Goal: Information Seeking & Learning: Learn about a topic

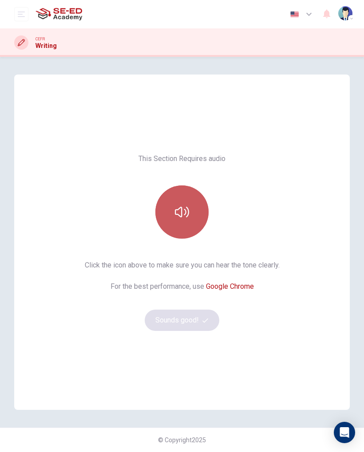
click at [177, 220] on button "button" at bounding box center [181, 212] width 53 height 53
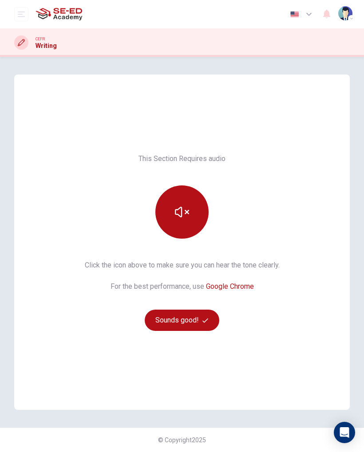
click at [167, 322] on button "Sounds good!" at bounding box center [182, 320] width 75 height 21
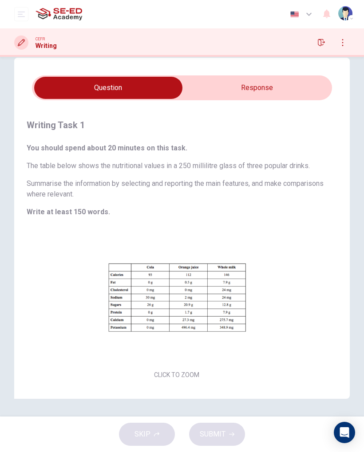
scroll to position [17, 0]
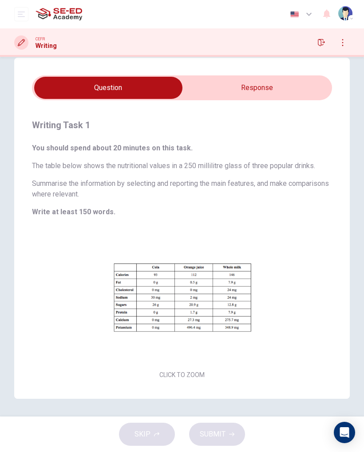
click at [160, 305] on button "Click to Zoom" at bounding box center [181, 304] width 77 height 21
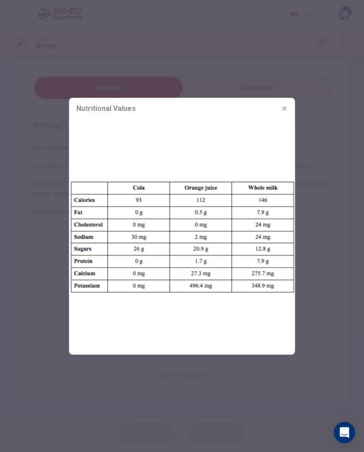
click at [335, 217] on div at bounding box center [182, 226] width 364 height 452
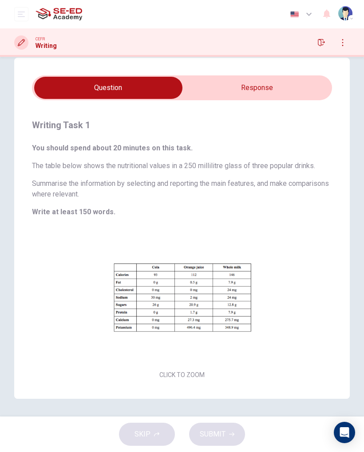
click at [311, 92] on input "checkbox" at bounding box center [108, 88] width 450 height 22
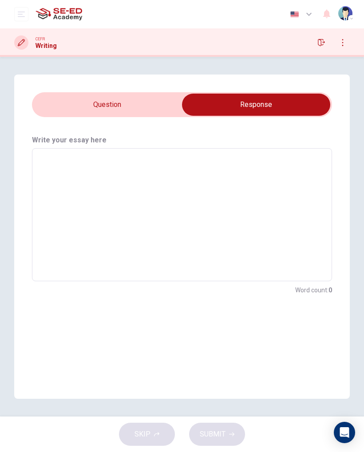
click at [51, 103] on input "checkbox" at bounding box center [256, 105] width 450 height 22
checkbox input "false"
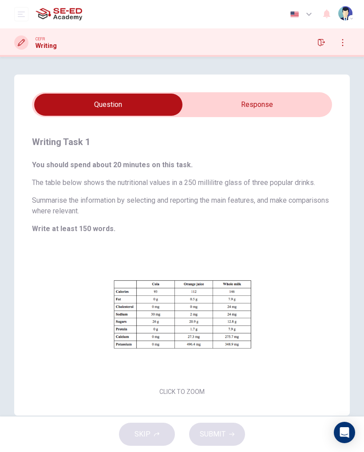
click at [342, 38] on button "button" at bounding box center [343, 43] width 14 height 14
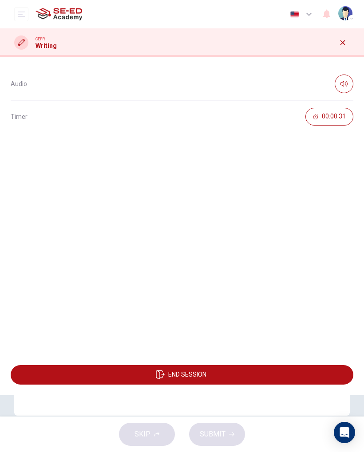
click at [345, 44] on icon "button" at bounding box center [343, 42] width 5 height 5
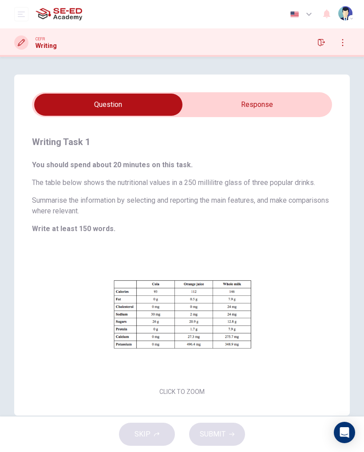
click at [319, 42] on icon "button" at bounding box center [321, 42] width 7 height 7
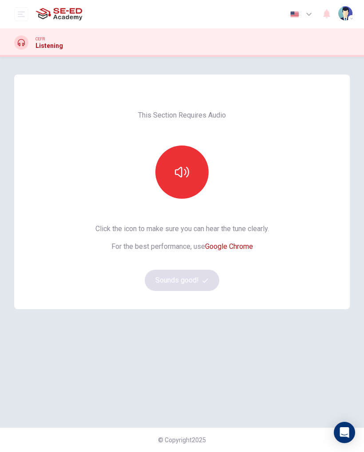
click at [185, 168] on icon "button" at bounding box center [182, 172] width 14 height 14
click at [198, 275] on button "Sounds good!" at bounding box center [182, 280] width 75 height 21
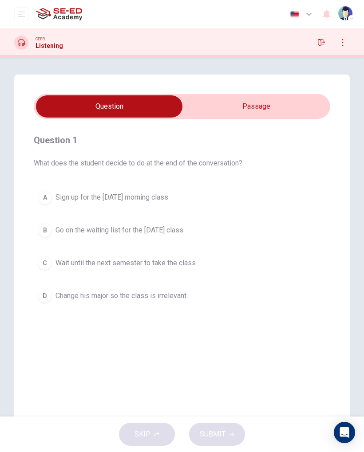
click at [288, 101] on input "checkbox" at bounding box center [109, 106] width 445 height 22
checkbox input "true"
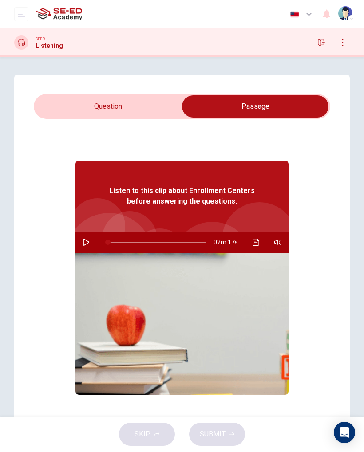
click at [91, 240] on button "button" at bounding box center [86, 242] width 14 height 21
type input "1"
click at [48, 107] on input "checkbox" at bounding box center [255, 106] width 445 height 22
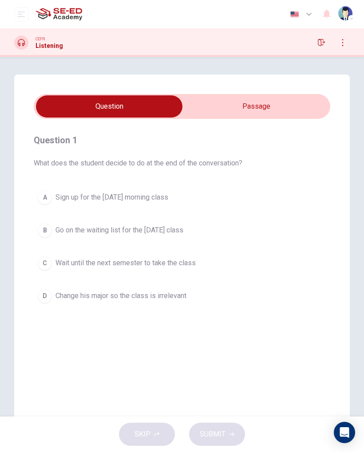
click at [214, 111] on input "checkbox" at bounding box center [109, 106] width 445 height 22
checkbox input "true"
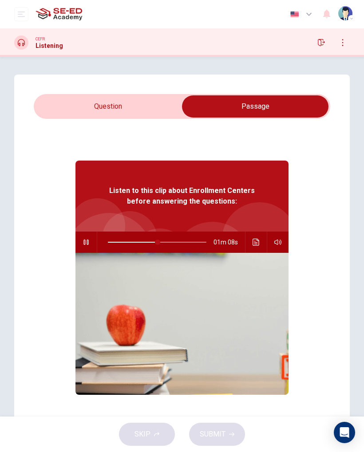
type input "51"
click at [73, 105] on input "checkbox" at bounding box center [255, 106] width 445 height 22
checkbox input "false"
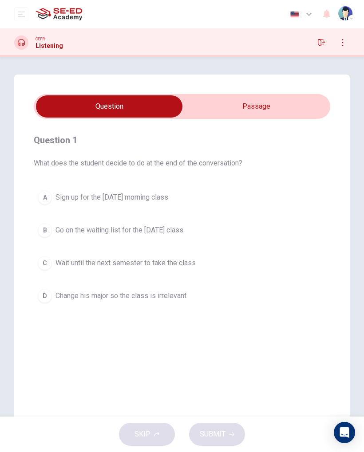
type input "80"
click at [235, 103] on input "checkbox" at bounding box center [109, 106] width 445 height 22
checkbox input "true"
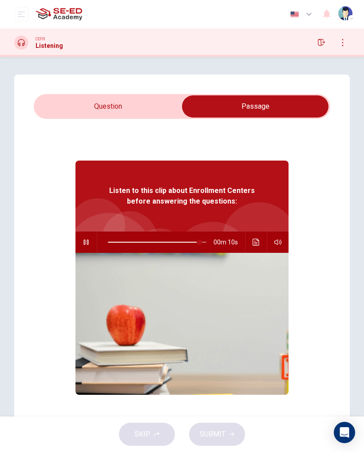
type input "93"
click at [48, 103] on input "checkbox" at bounding box center [255, 106] width 445 height 22
checkbox input "false"
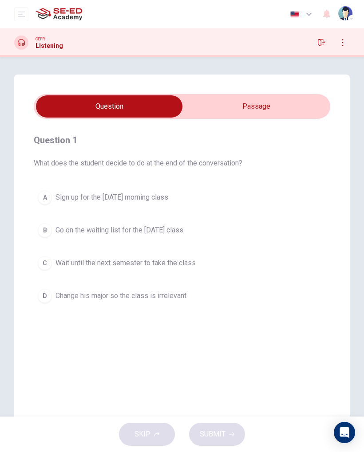
click at [45, 234] on div "B" at bounding box center [45, 230] width 14 height 14
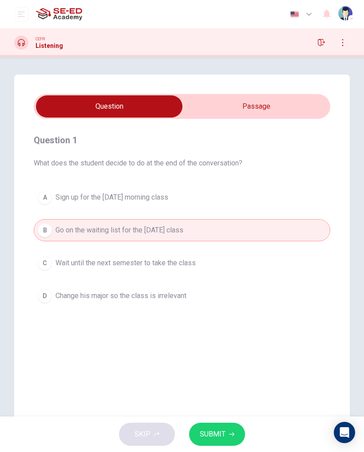
type input "0"
click at [208, 105] on input "checkbox" at bounding box center [109, 106] width 445 height 22
checkbox input "true"
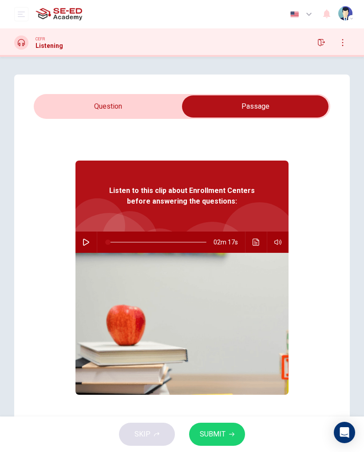
click at [91, 241] on button "button" at bounding box center [86, 242] width 14 height 21
type input "49"
click at [89, 109] on input "checkbox" at bounding box center [255, 106] width 445 height 22
checkbox input "false"
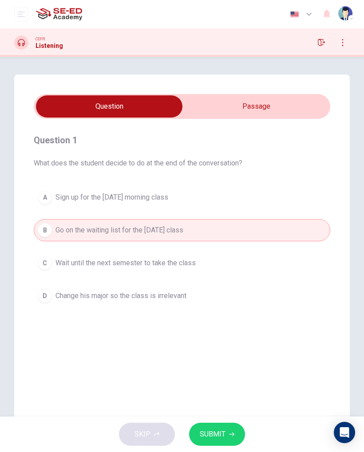
type input "78"
click at [219, 102] on input "checkbox" at bounding box center [109, 106] width 445 height 22
checkbox input "true"
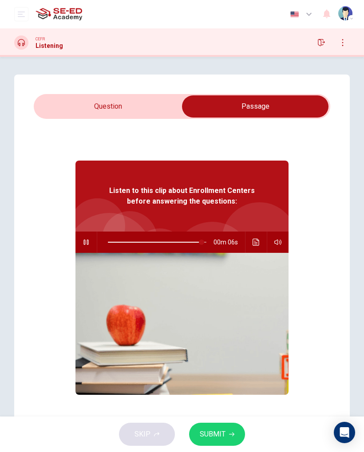
type input "96"
click at [51, 102] on input "checkbox" at bounding box center [255, 106] width 445 height 22
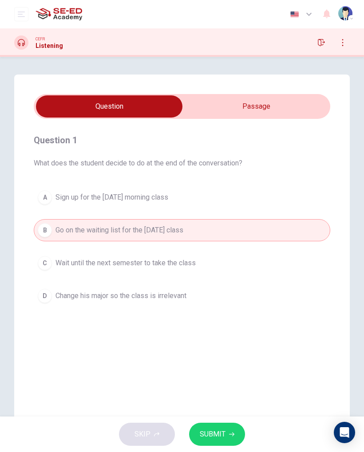
click at [234, 440] on button "SUBMIT" at bounding box center [217, 434] width 56 height 23
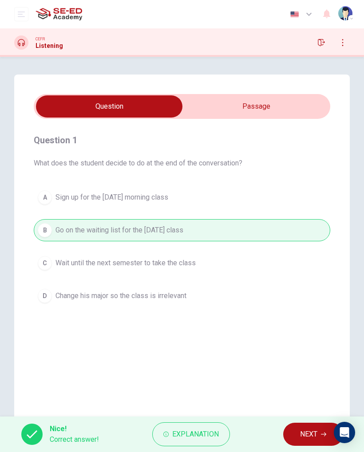
click at [308, 435] on span "NEXT" at bounding box center [308, 434] width 17 height 12
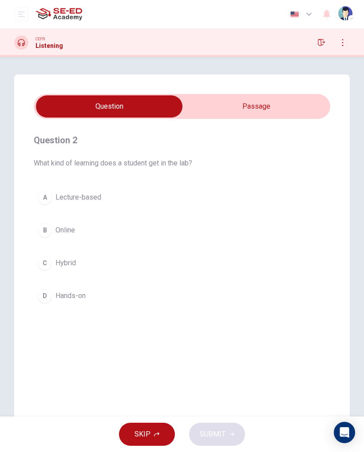
click at [199, 110] on input "checkbox" at bounding box center [109, 106] width 445 height 22
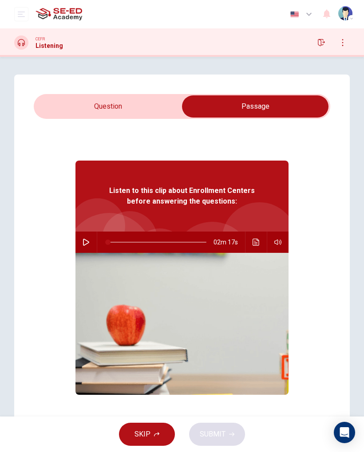
click at [86, 242] on icon "button" at bounding box center [86, 242] width 7 height 7
click at [51, 112] on input "checkbox" at bounding box center [255, 106] width 445 height 22
checkbox input "false"
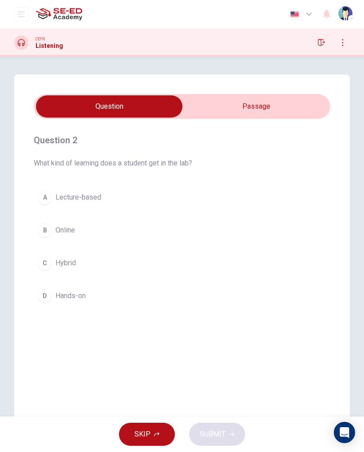
click at [39, 192] on button "A Lecture-based" at bounding box center [182, 197] width 297 height 22
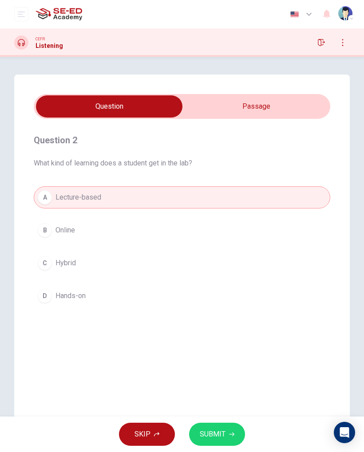
type input "56"
click at [294, 107] on input "checkbox" at bounding box center [109, 106] width 445 height 22
checkbox input "true"
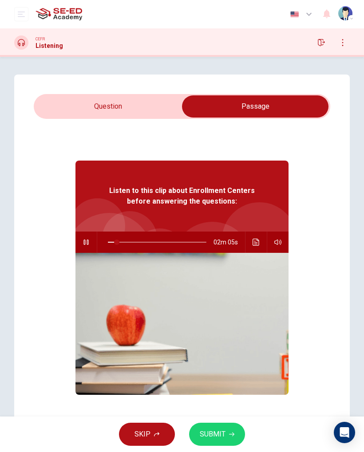
type input "10"
click at [160, 112] on input "checkbox" at bounding box center [255, 106] width 445 height 22
checkbox input "false"
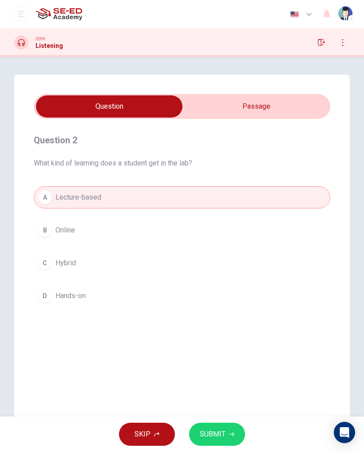
type input "65"
click at [196, 110] on input "checkbox" at bounding box center [109, 106] width 445 height 22
checkbox input "true"
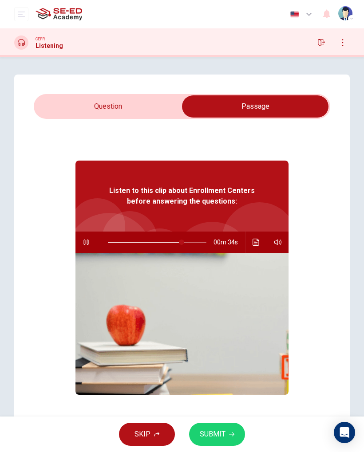
type input "76"
click at [70, 102] on input "checkbox" at bounding box center [255, 106] width 445 height 22
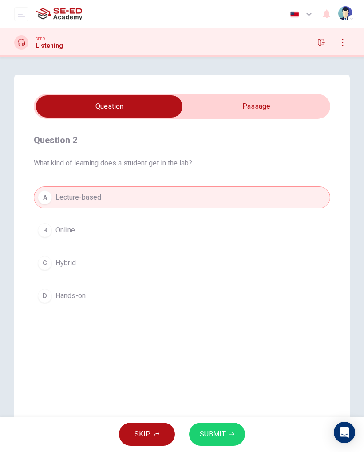
click at [47, 298] on div "D" at bounding box center [45, 296] width 14 height 14
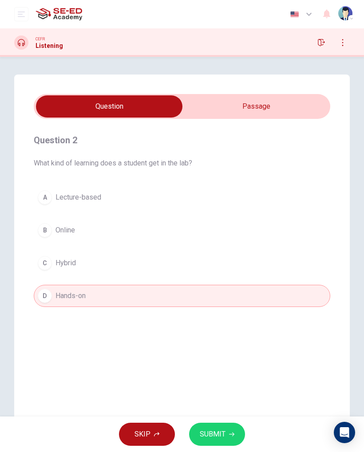
click at [202, 436] on span "SUBMIT" at bounding box center [213, 434] width 26 height 12
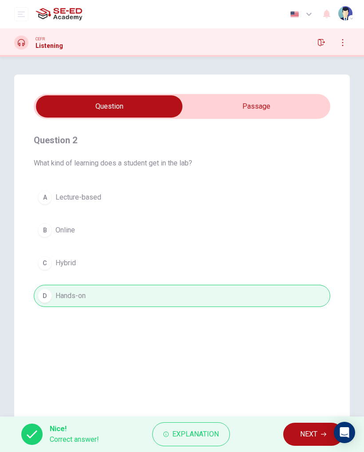
click at [300, 439] on span "NEXT" at bounding box center [308, 434] width 17 height 12
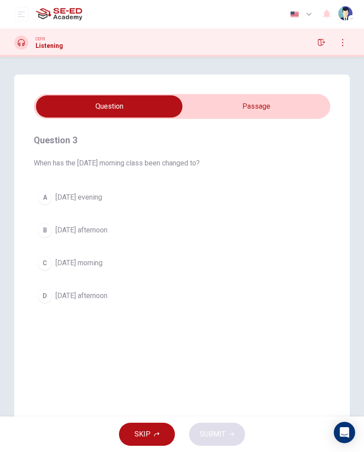
click at [227, 108] on input "checkbox" at bounding box center [109, 106] width 445 height 22
checkbox input "true"
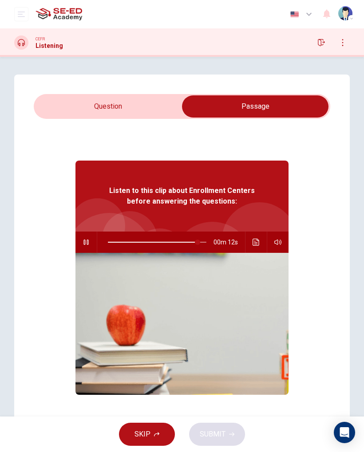
type input "92"
click at [55, 105] on input "checkbox" at bounding box center [255, 106] width 445 height 22
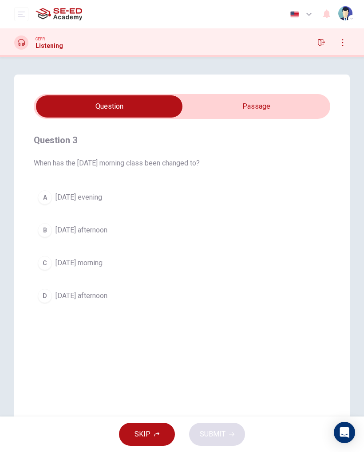
click at [205, 110] on input "checkbox" at bounding box center [109, 106] width 445 height 22
checkbox input "true"
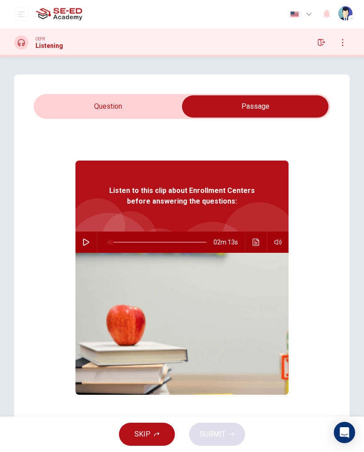
click at [86, 242] on icon "button" at bounding box center [86, 242] width 7 height 7
type input "43"
click at [70, 107] on input "checkbox" at bounding box center [255, 106] width 445 height 22
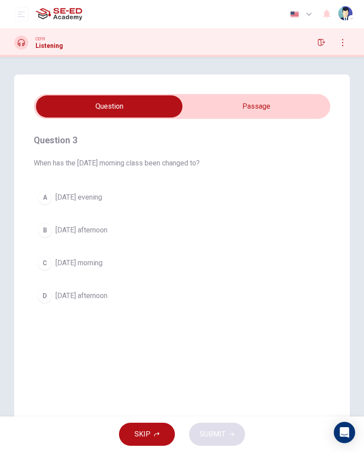
click at [53, 263] on button "C [DATE] morning" at bounding box center [182, 263] width 297 height 22
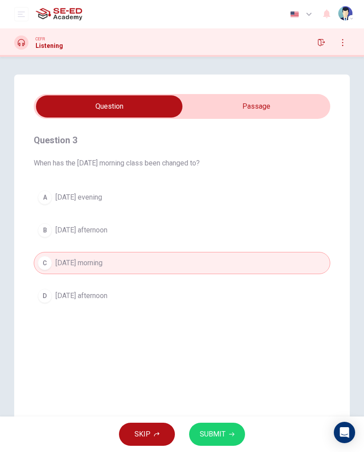
click at [209, 441] on button "SUBMIT" at bounding box center [217, 434] width 56 height 23
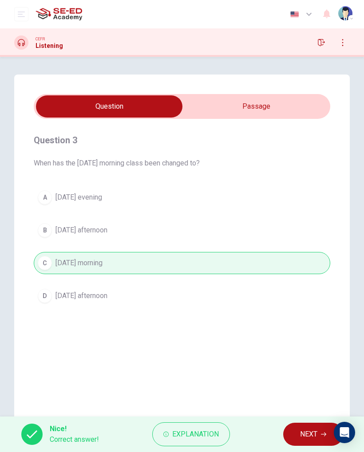
click at [299, 434] on button "NEXT" at bounding box center [313, 434] width 60 height 23
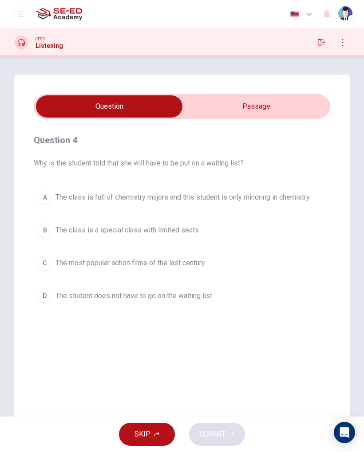
click at [46, 226] on div "B" at bounding box center [45, 230] width 14 height 14
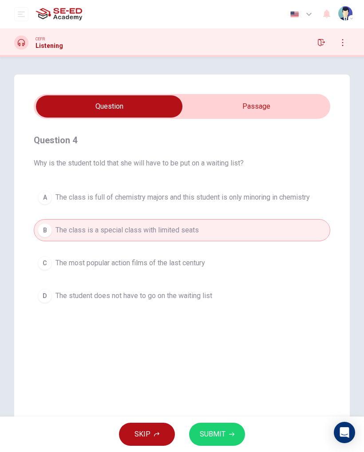
click at [220, 434] on span "SUBMIT" at bounding box center [213, 434] width 26 height 12
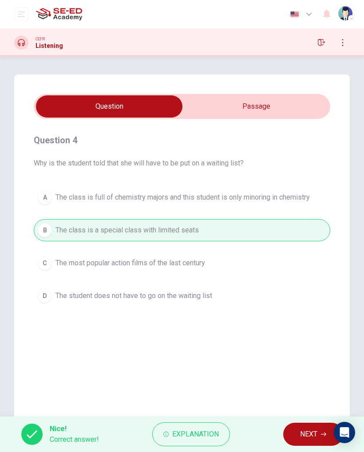
click at [315, 435] on span "NEXT" at bounding box center [308, 434] width 17 height 12
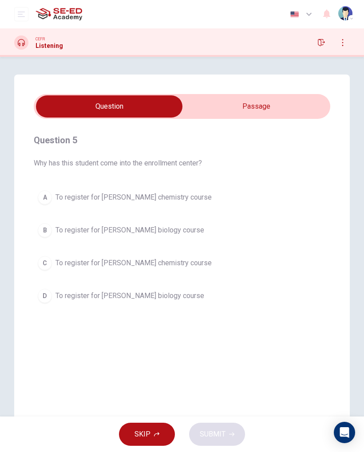
click at [293, 114] on input "checkbox" at bounding box center [109, 106] width 445 height 22
checkbox input "true"
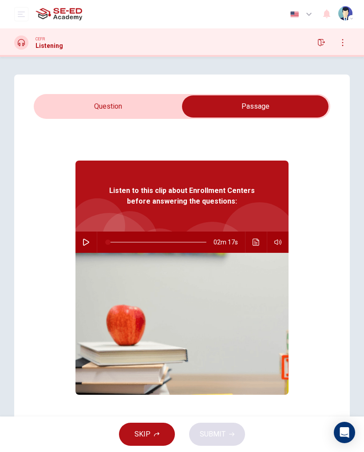
click at [85, 245] on icon "button" at bounding box center [86, 242] width 6 height 7
type input "0"
click at [164, 111] on input "checkbox" at bounding box center [255, 106] width 445 height 22
checkbox input "false"
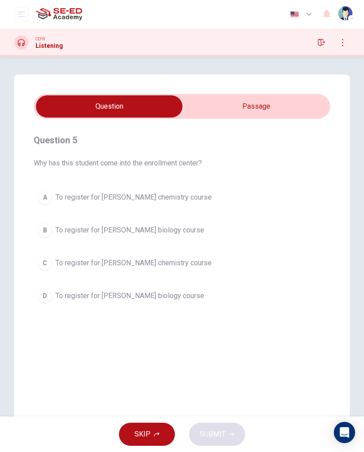
click at [207, 268] on span "To register for [PERSON_NAME] chemistry course" at bounding box center [134, 263] width 156 height 11
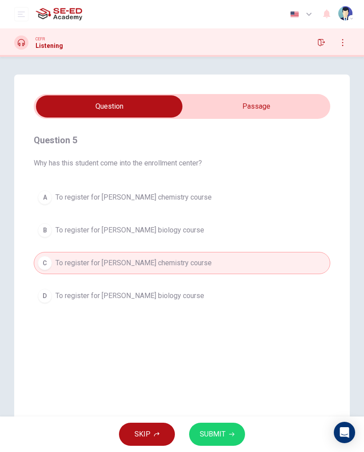
click at [222, 436] on span "SUBMIT" at bounding box center [213, 434] width 26 height 12
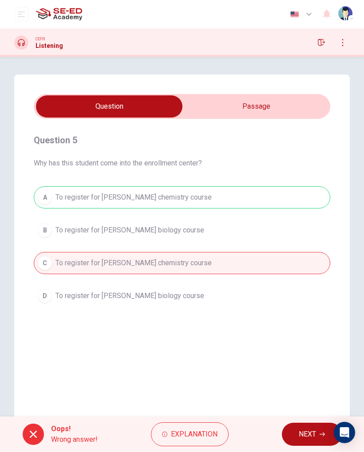
click at [189, 435] on span "Explanation" at bounding box center [194, 434] width 47 height 12
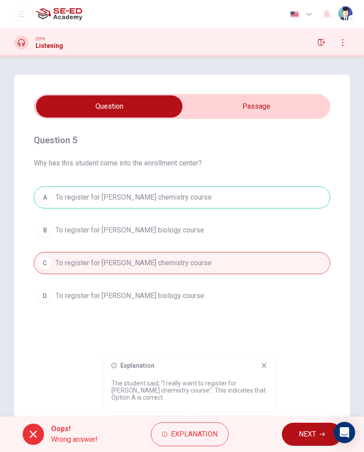
click at [270, 365] on div "Explanation The student said, “I really want to register for [PERSON_NAME] chem…" at bounding box center [189, 383] width 171 height 57
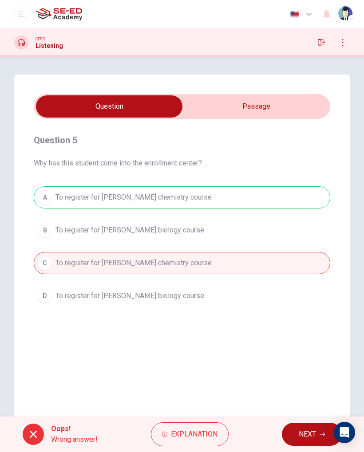
click at [322, 435] on icon "button" at bounding box center [322, 434] width 5 height 5
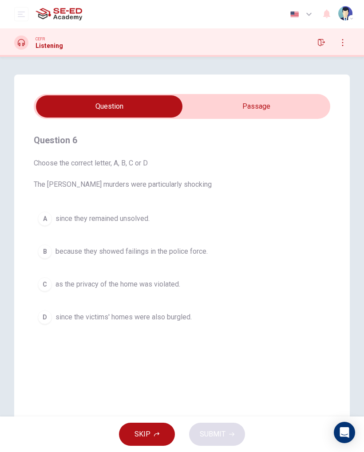
click at [300, 105] on input "checkbox" at bounding box center [109, 106] width 445 height 22
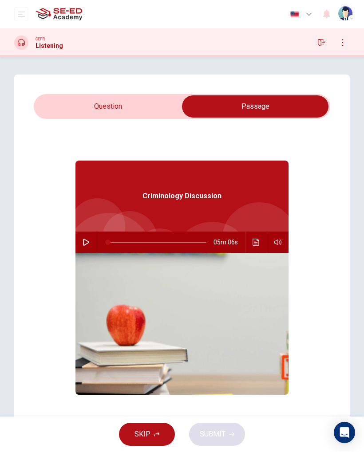
click at [158, 108] on input "checkbox" at bounding box center [255, 106] width 445 height 22
checkbox input "false"
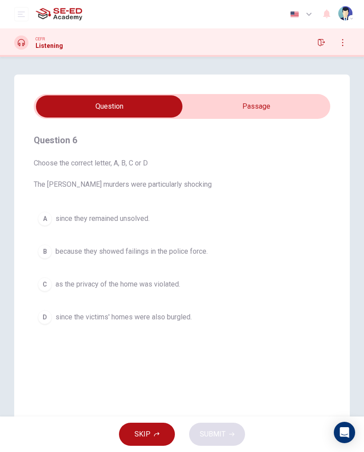
click at [323, 46] on button "button" at bounding box center [321, 43] width 14 height 14
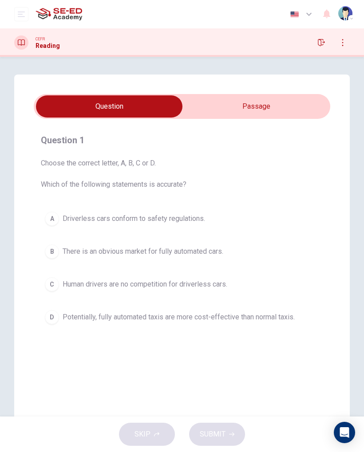
click at [307, 117] on input "checkbox" at bounding box center [109, 106] width 445 height 22
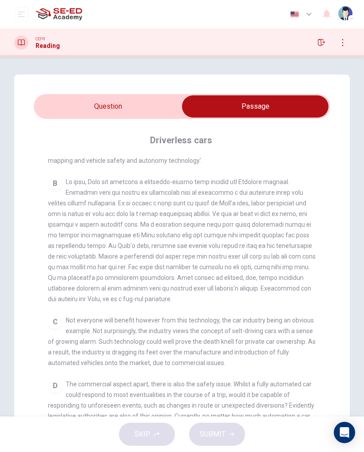
scroll to position [217, 0]
click at [153, 116] on input "checkbox" at bounding box center [255, 106] width 445 height 22
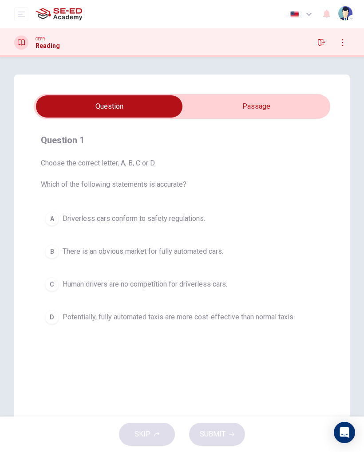
click at [309, 100] on input "checkbox" at bounding box center [109, 106] width 445 height 22
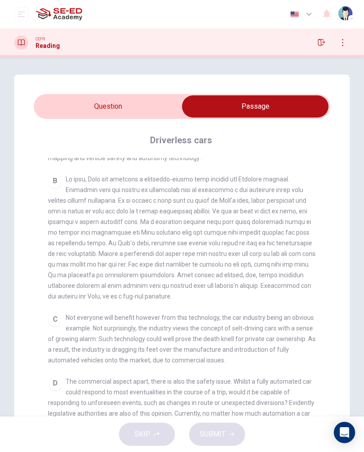
scroll to position [219, 0]
click at [54, 226] on div "B" at bounding box center [182, 238] width 269 height 128
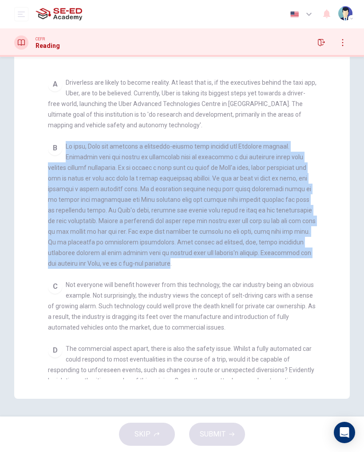
scroll to position [0, 0]
click at [38, 287] on div "Driverless cars CLICK TO ZOOM Click to Zoom A Driverless are likely to become r…" at bounding box center [182, 208] width 297 height 371
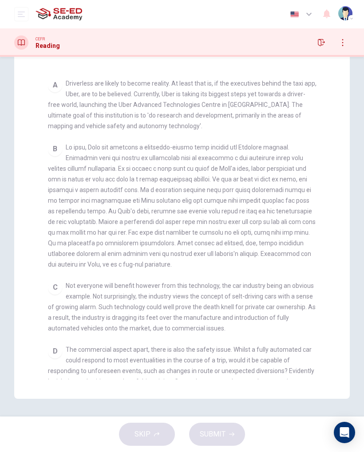
click at [47, 306] on div "Driverless cars CLICK TO ZOOM Click to Zoom A Driverless are likely to become r…" at bounding box center [182, 208] width 297 height 371
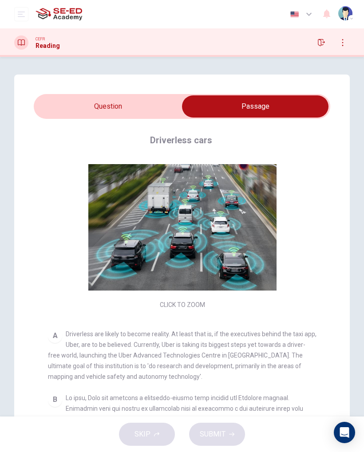
click at [65, 102] on input "checkbox" at bounding box center [255, 106] width 445 height 22
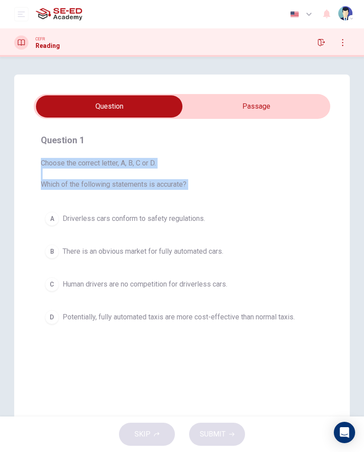
click at [14, 159] on div "Question 1 Choose the correct letter, A, B, C or D. Which of the following stat…" at bounding box center [182, 253] width 336 height 357
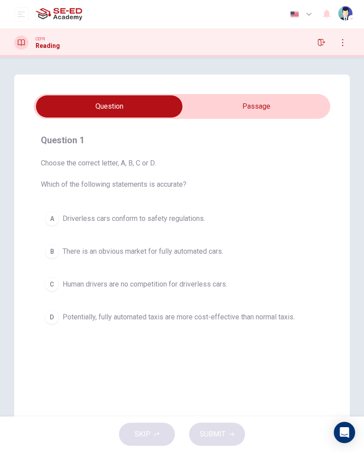
click at [192, 112] on input "checkbox" at bounding box center [109, 106] width 445 height 22
checkbox input "true"
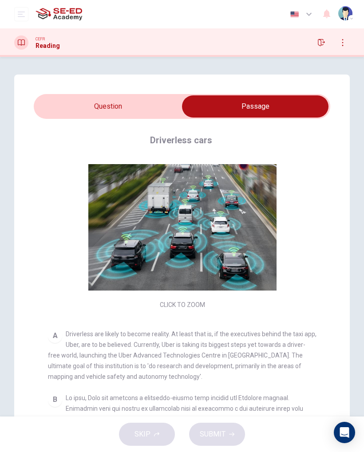
click at [314, 44] on button "button" at bounding box center [321, 43] width 14 height 14
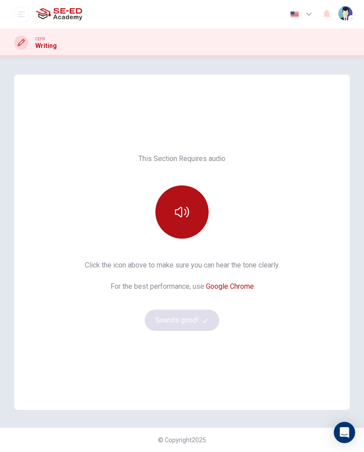
click at [176, 211] on icon "button" at bounding box center [182, 212] width 14 height 14
click at [158, 314] on button "Sounds good!" at bounding box center [182, 320] width 75 height 21
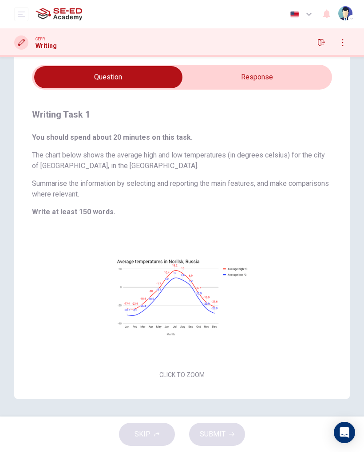
scroll to position [28, 0]
click at [40, 138] on h6 "You should spend about 20 minutes on this task." at bounding box center [182, 137] width 300 height 11
click at [214, 79] on input "checkbox" at bounding box center [108, 77] width 450 height 22
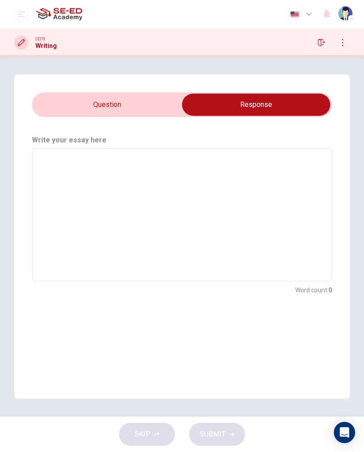
click at [134, 442] on div "SKIP SUBMIT" at bounding box center [182, 435] width 364 height 36
click at [131, 440] on div "SKIP SUBMIT" at bounding box center [182, 435] width 364 height 36
click at [51, 109] on input "checkbox" at bounding box center [256, 105] width 450 height 22
checkbox input "false"
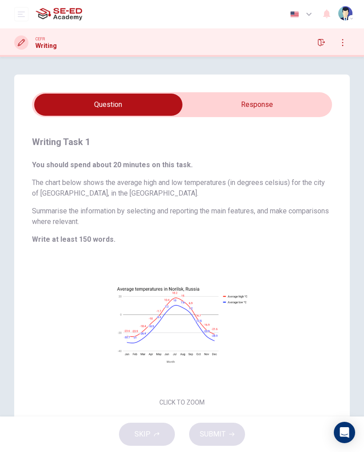
click at [320, 43] on icon "button" at bounding box center [321, 42] width 7 height 7
